Goal: Task Accomplishment & Management: Use online tool/utility

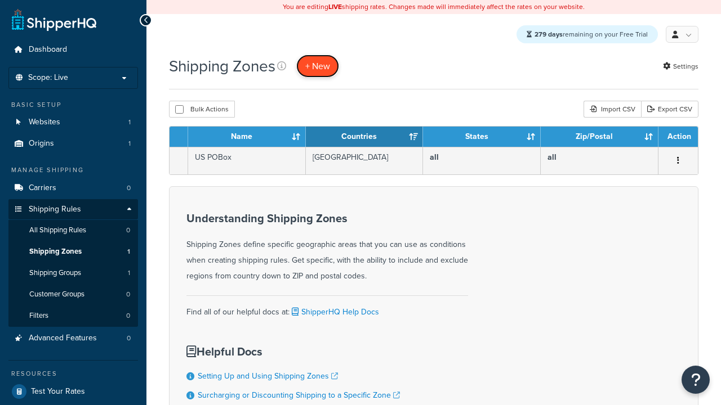
click at [319, 66] on span "+ New" at bounding box center [317, 66] width 25 height 13
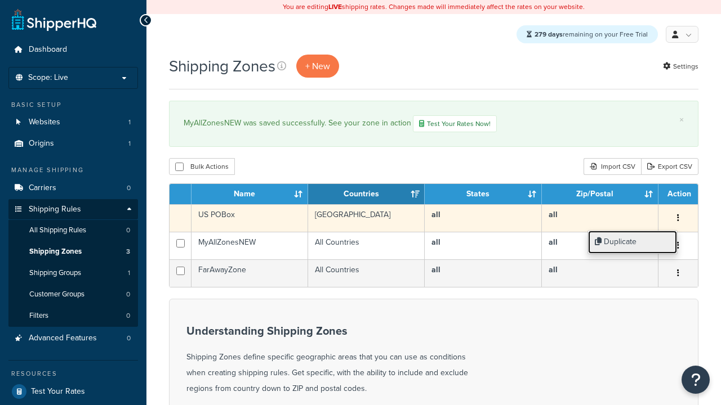
click at [632, 242] on link "Duplicate" at bounding box center [632, 242] width 89 height 23
